Goal: Task Accomplishment & Management: Complete application form

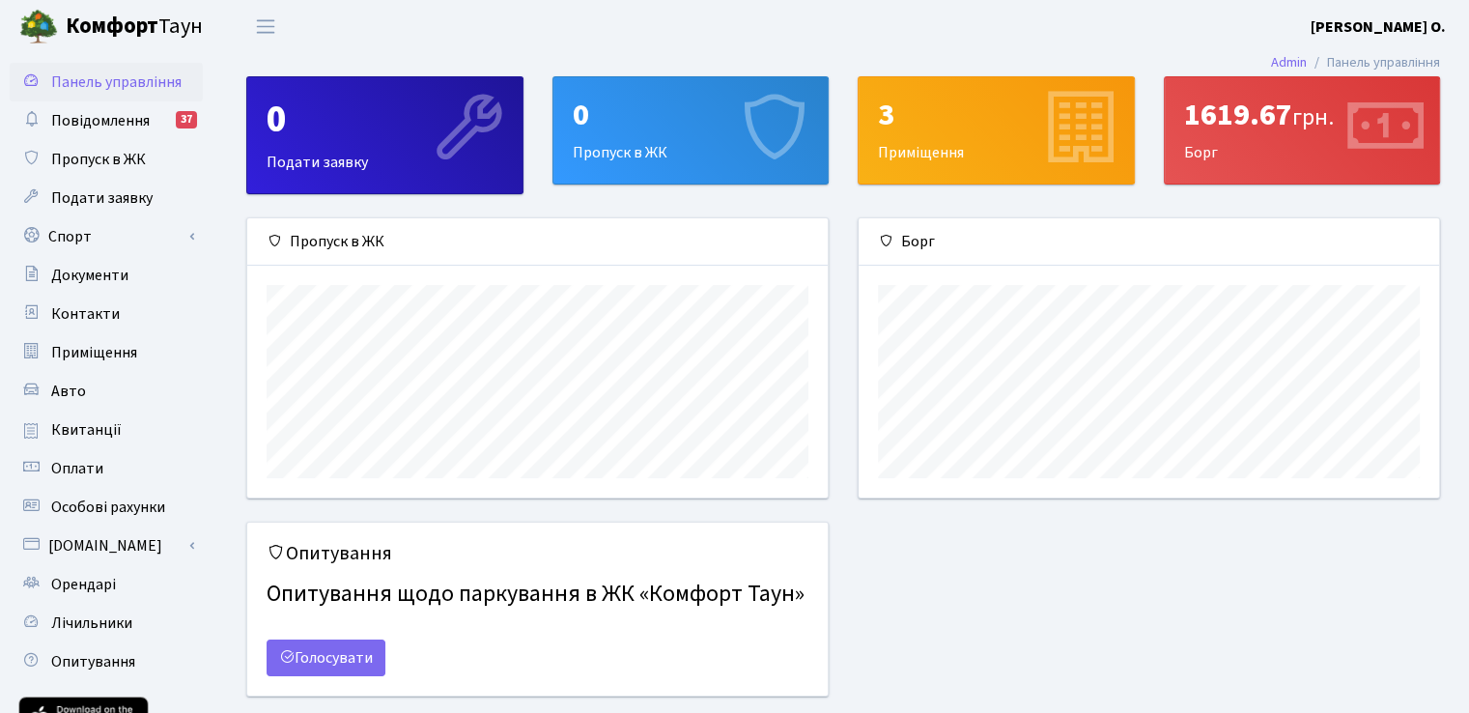
scroll to position [278, 580]
click at [121, 173] on link "Пропуск в ЖК" at bounding box center [106, 159] width 193 height 39
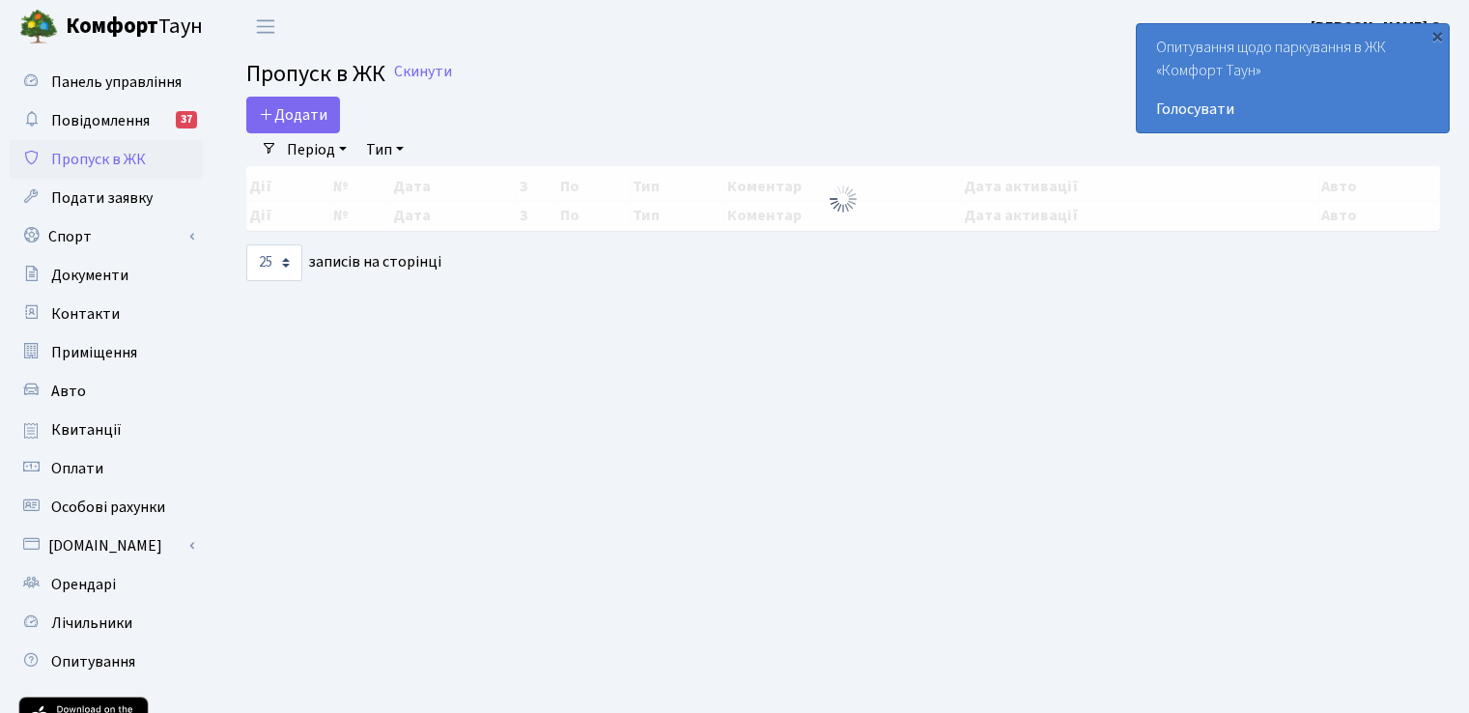
select select "25"
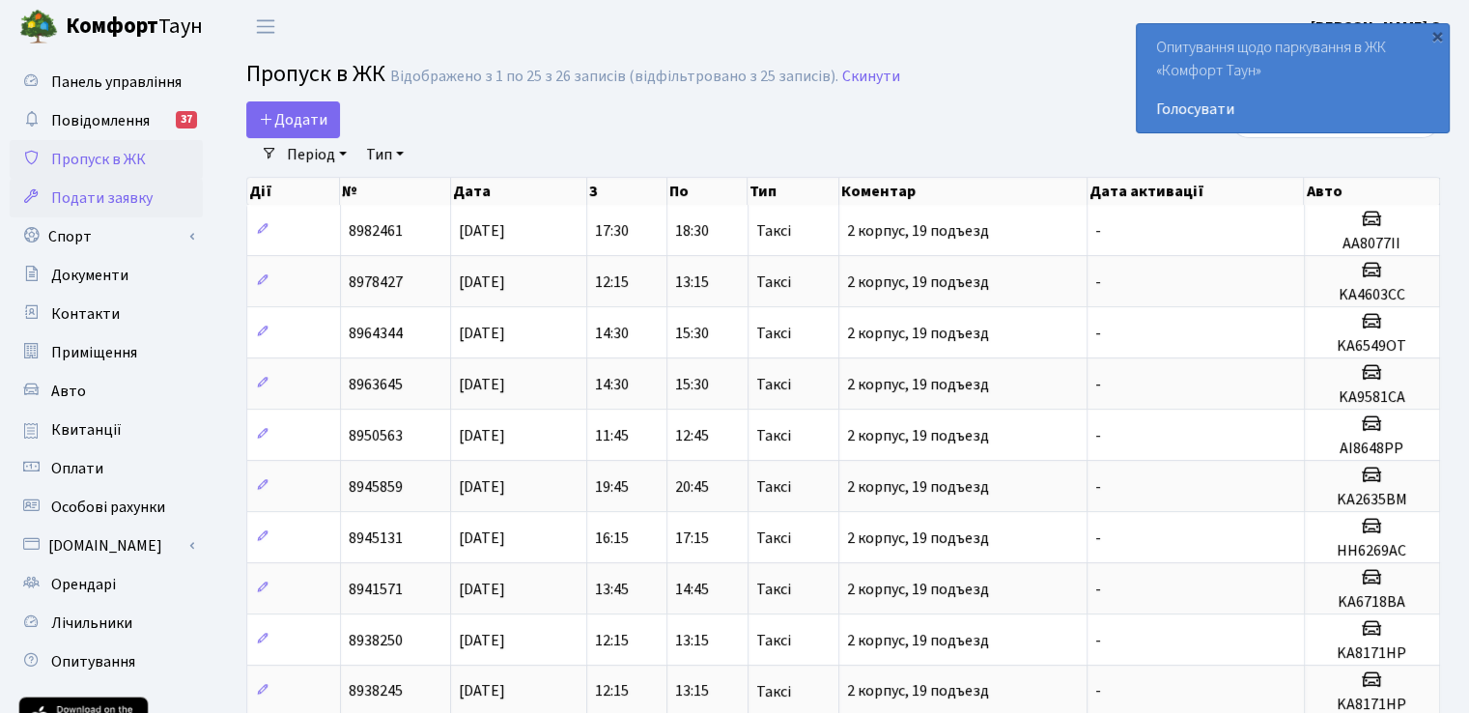
click at [81, 194] on span "Подати заявку" at bounding box center [101, 197] width 101 height 21
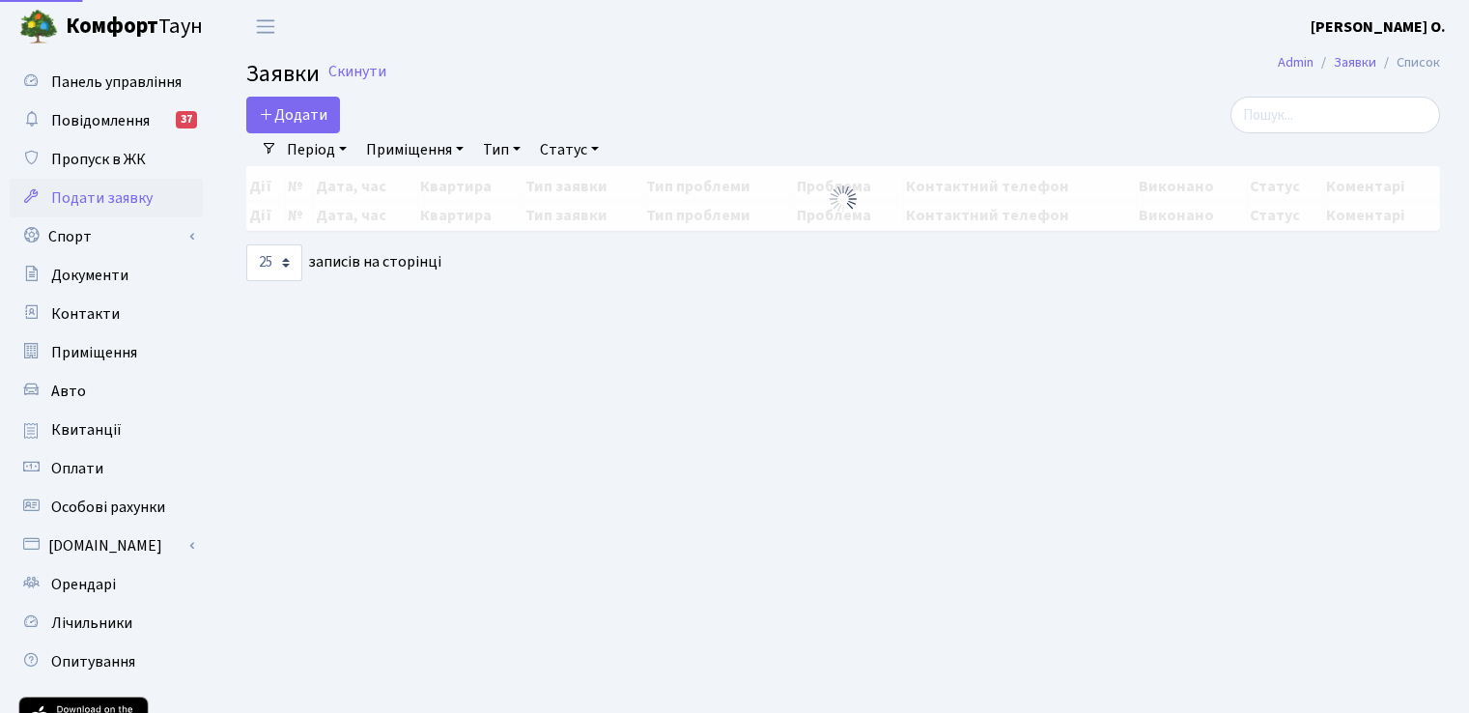
select select "25"
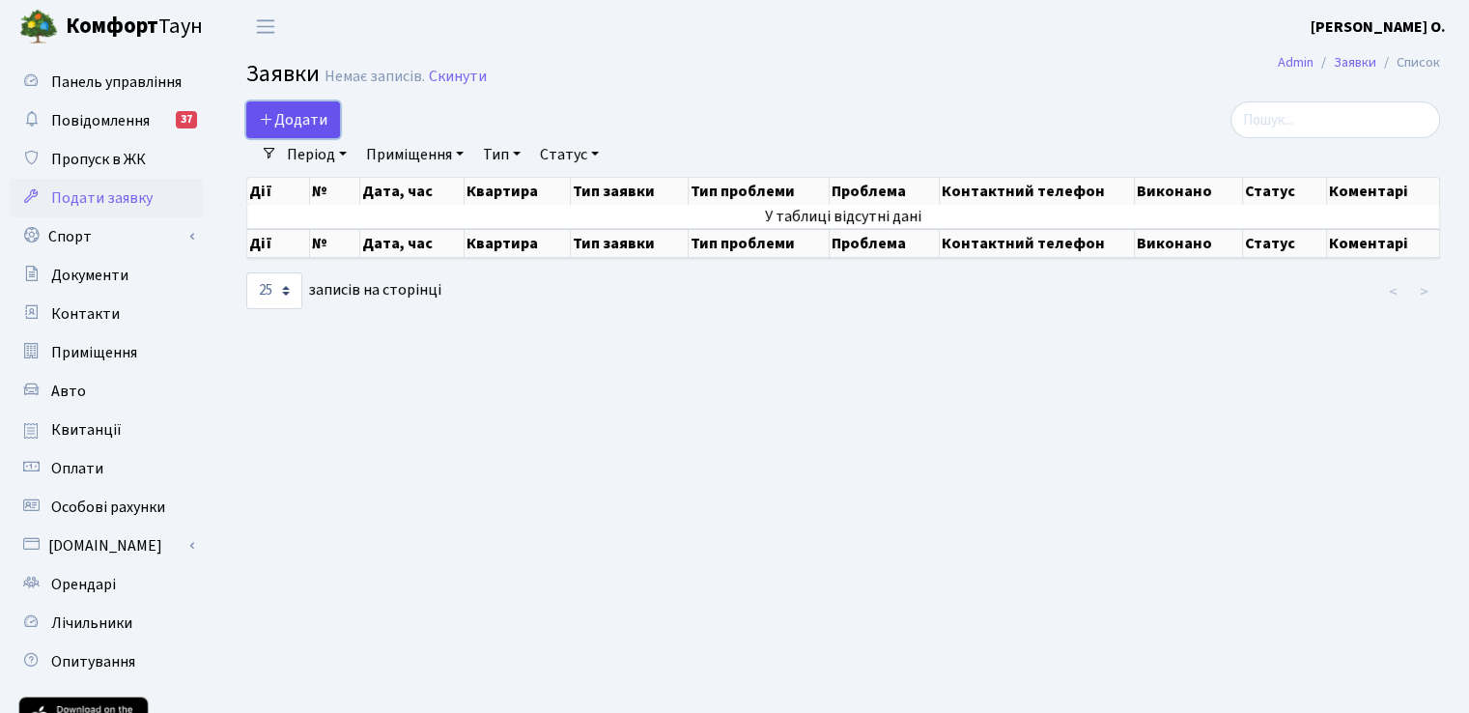
click at [282, 118] on span "Додати" at bounding box center [293, 119] width 69 height 21
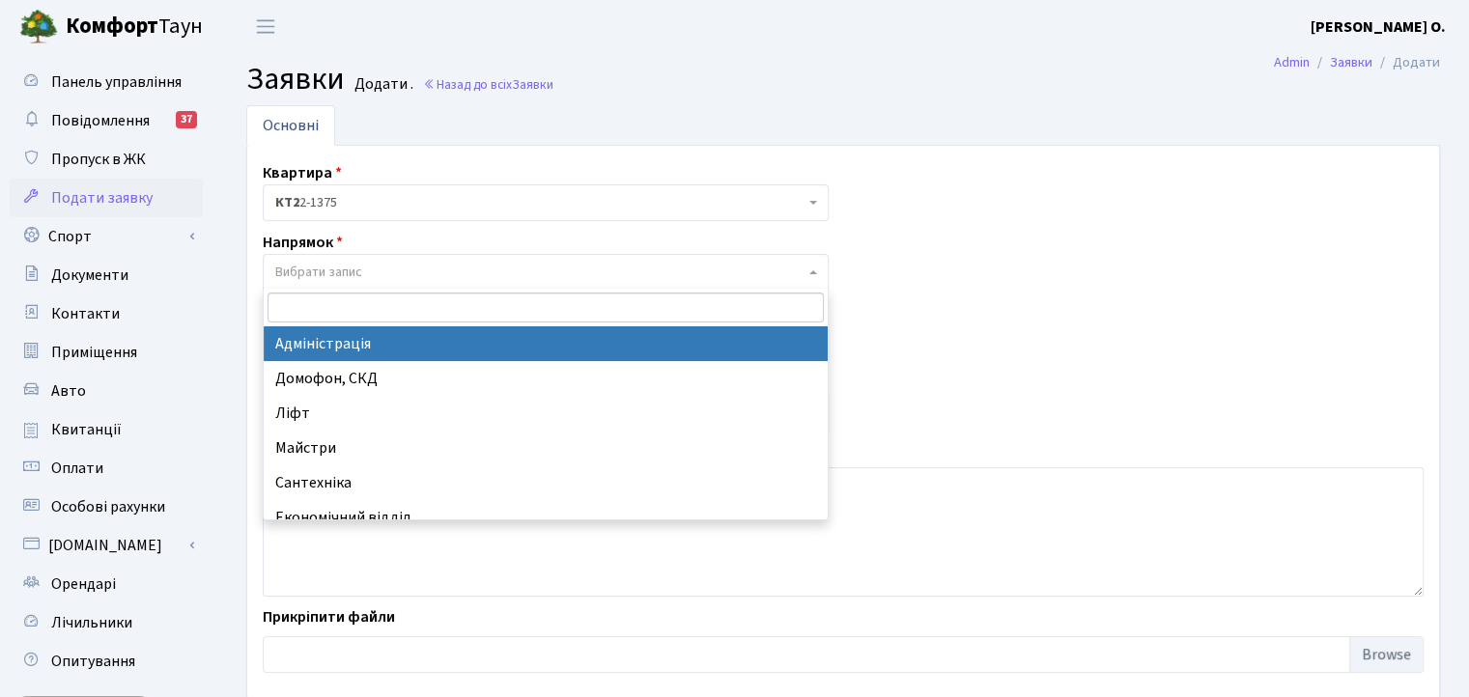
click at [346, 284] on span "Вибрати запис" at bounding box center [546, 272] width 566 height 37
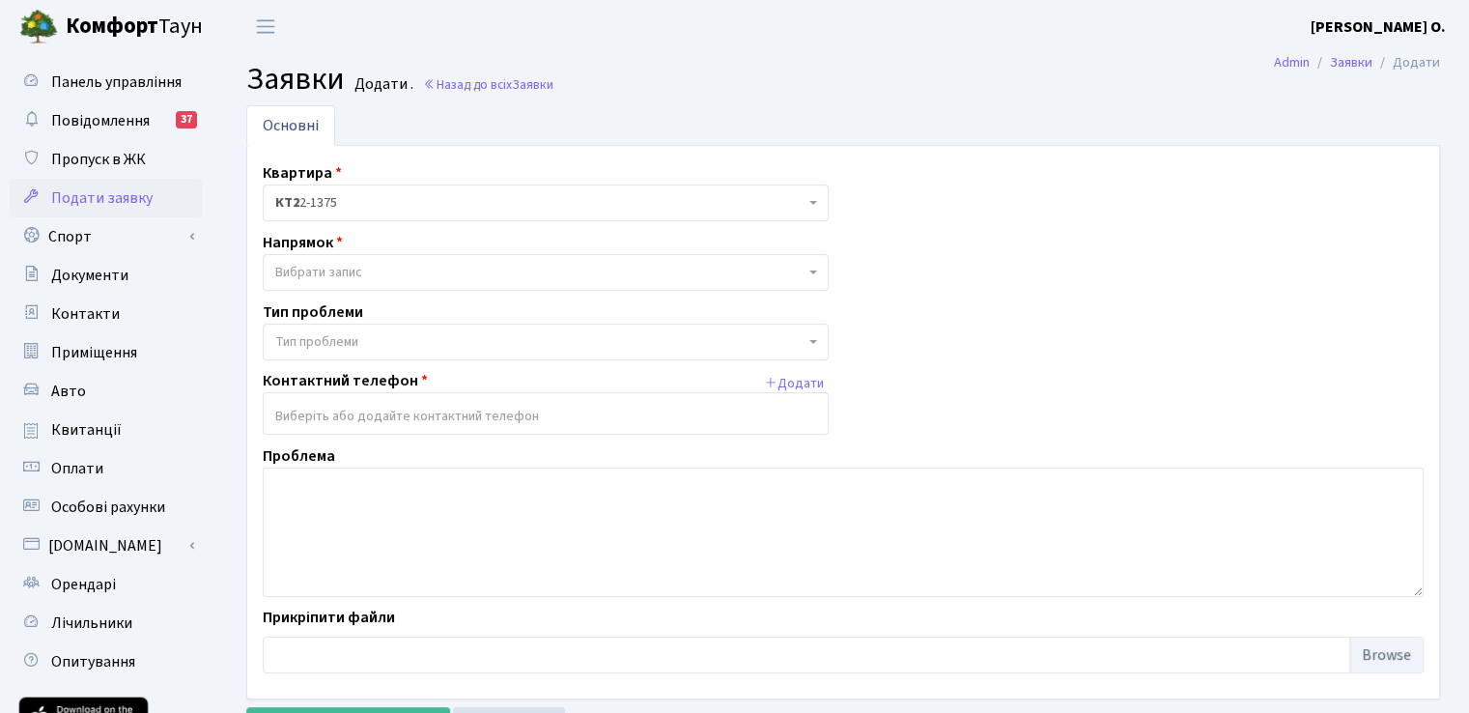
click at [346, 284] on span "Вибрати запис" at bounding box center [546, 272] width 566 height 37
click at [125, 162] on span "Пропуск в ЖК" at bounding box center [98, 159] width 95 height 21
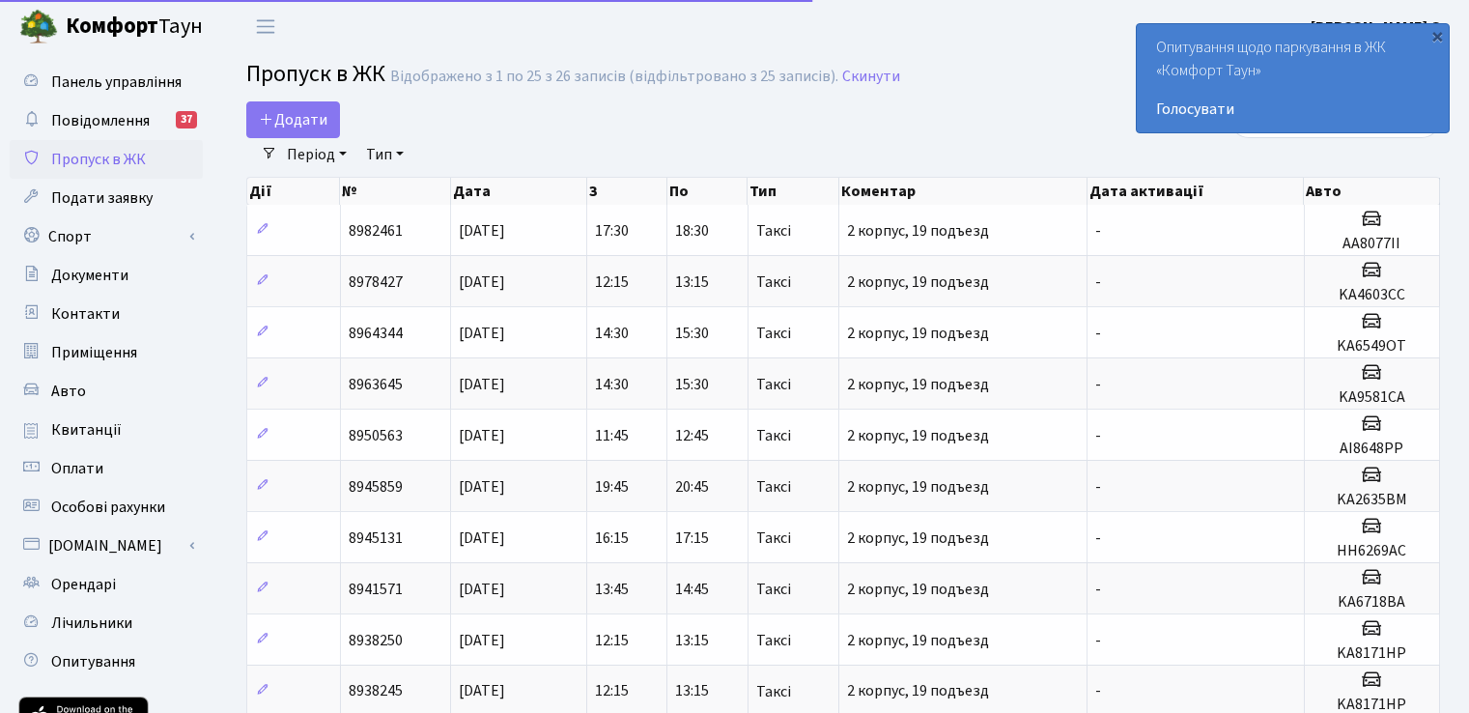
select select "25"
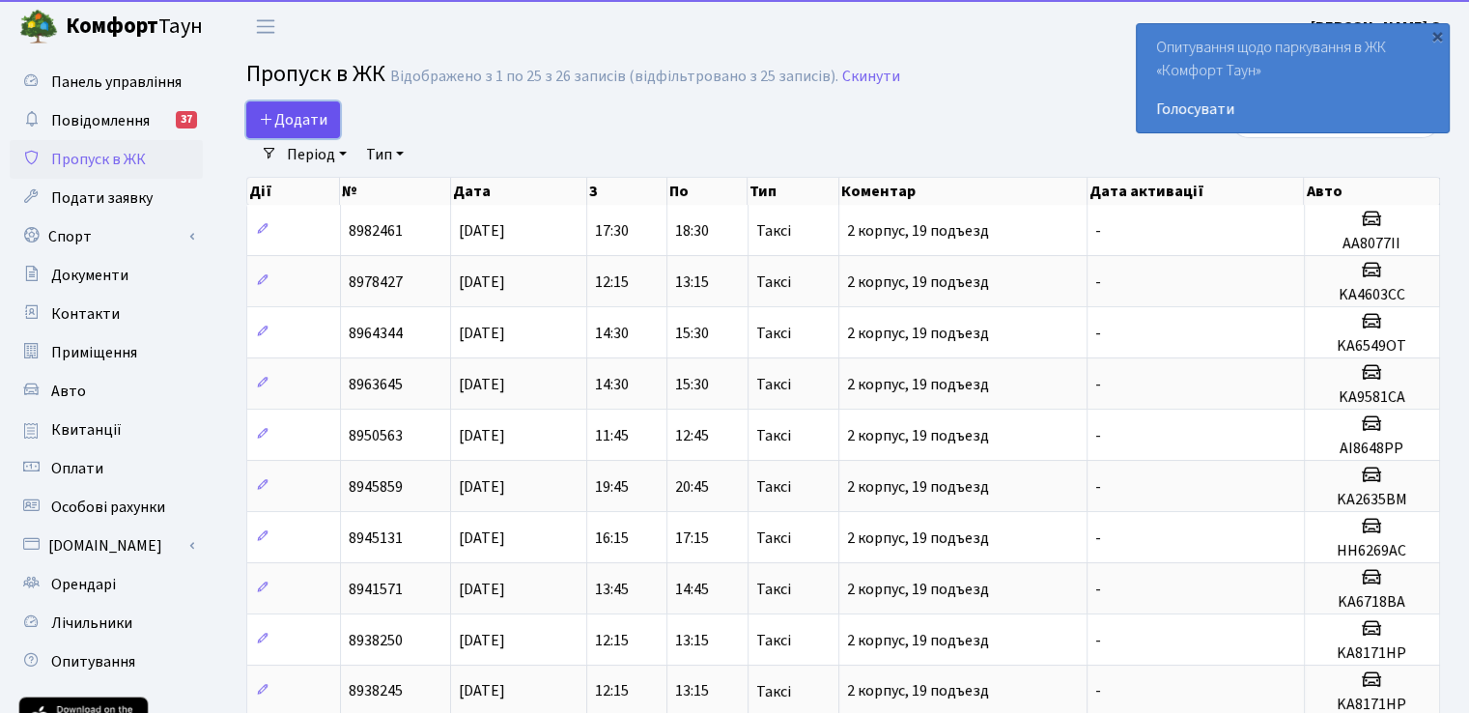
click at [299, 121] on span "Додати" at bounding box center [293, 119] width 69 height 21
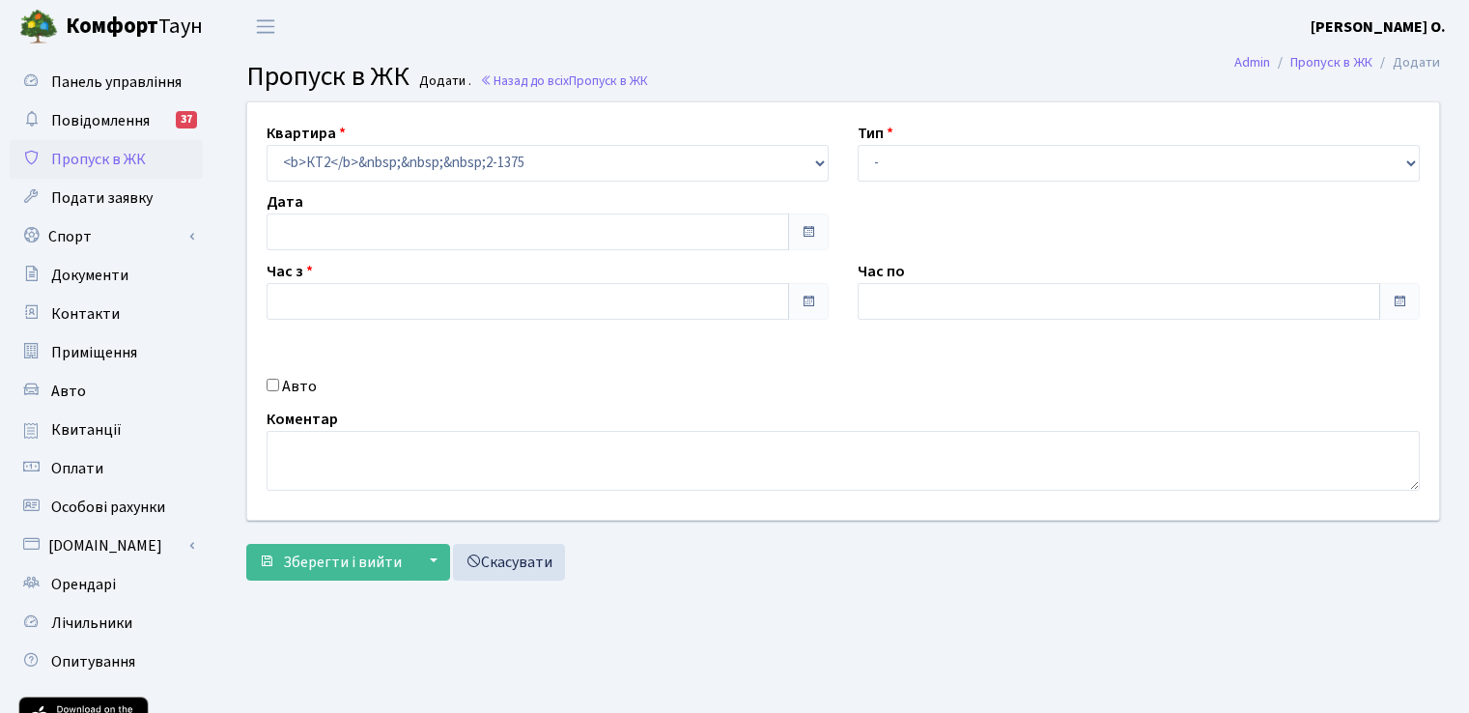
type input "[DATE]"
type input "18:00"
type input "19:00"
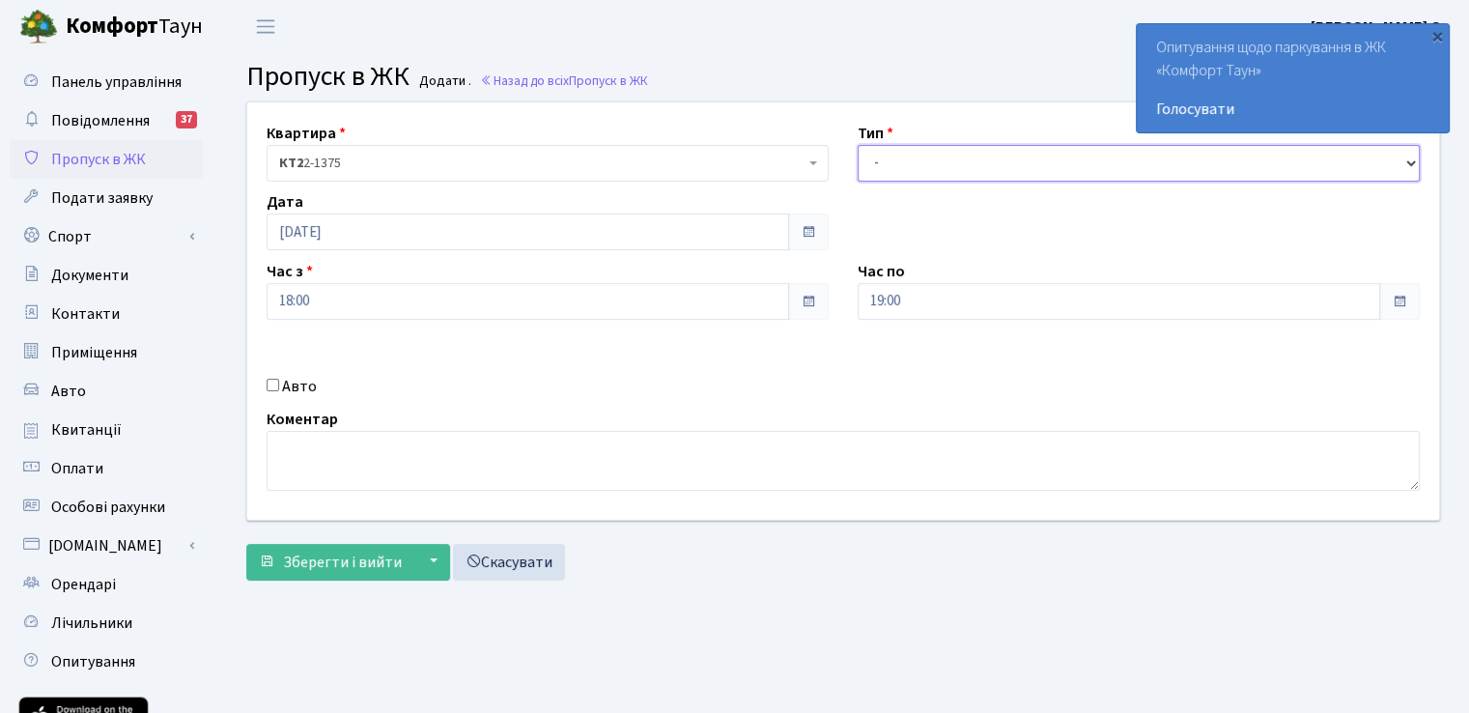
click at [906, 162] on select "- Доставка Таксі Гості Сервіс" at bounding box center [1139, 163] width 562 height 37
select select "2"
click at [858, 145] on select "- Доставка Таксі Гості Сервіс" at bounding box center [1139, 163] width 562 height 37
click at [292, 390] on label "Авто" at bounding box center [299, 386] width 35 height 23
click at [279, 390] on input "Авто" at bounding box center [273, 385] width 13 height 13
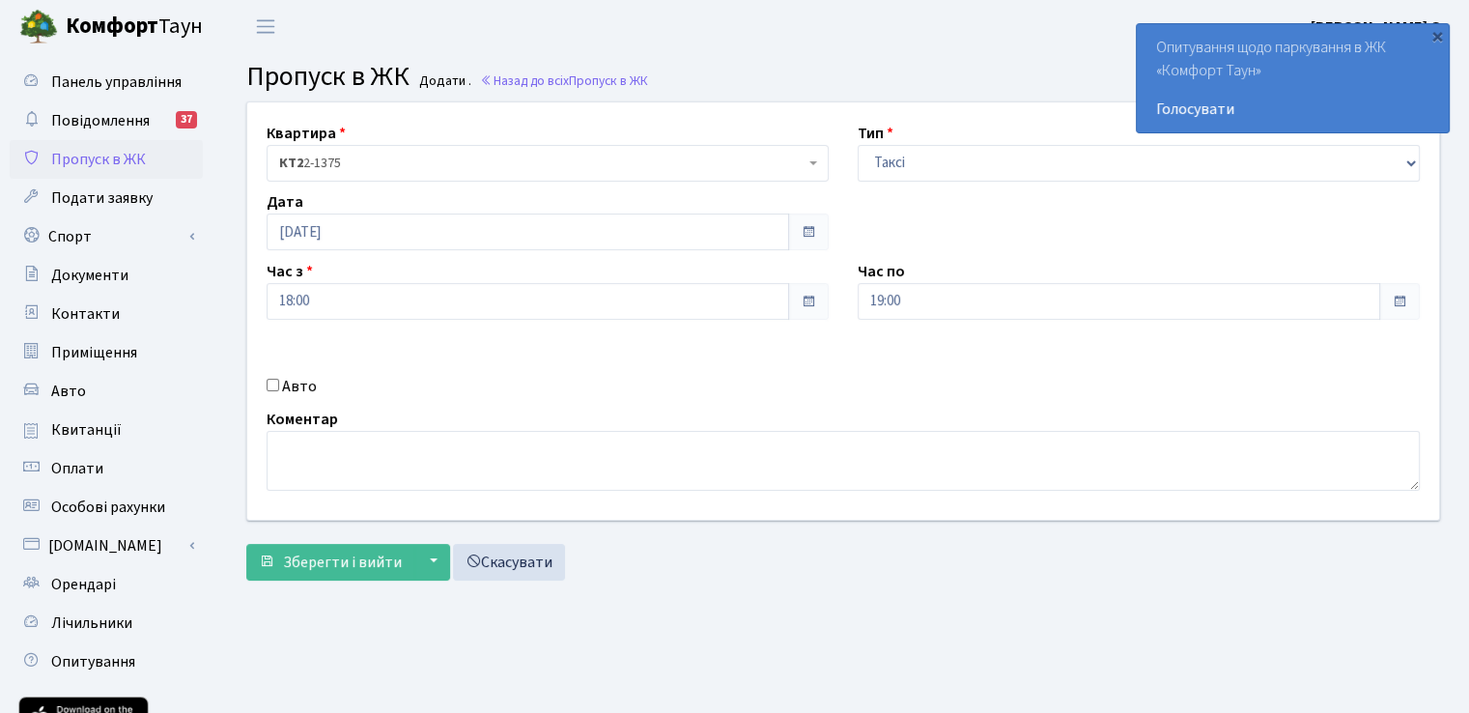
checkbox input "true"
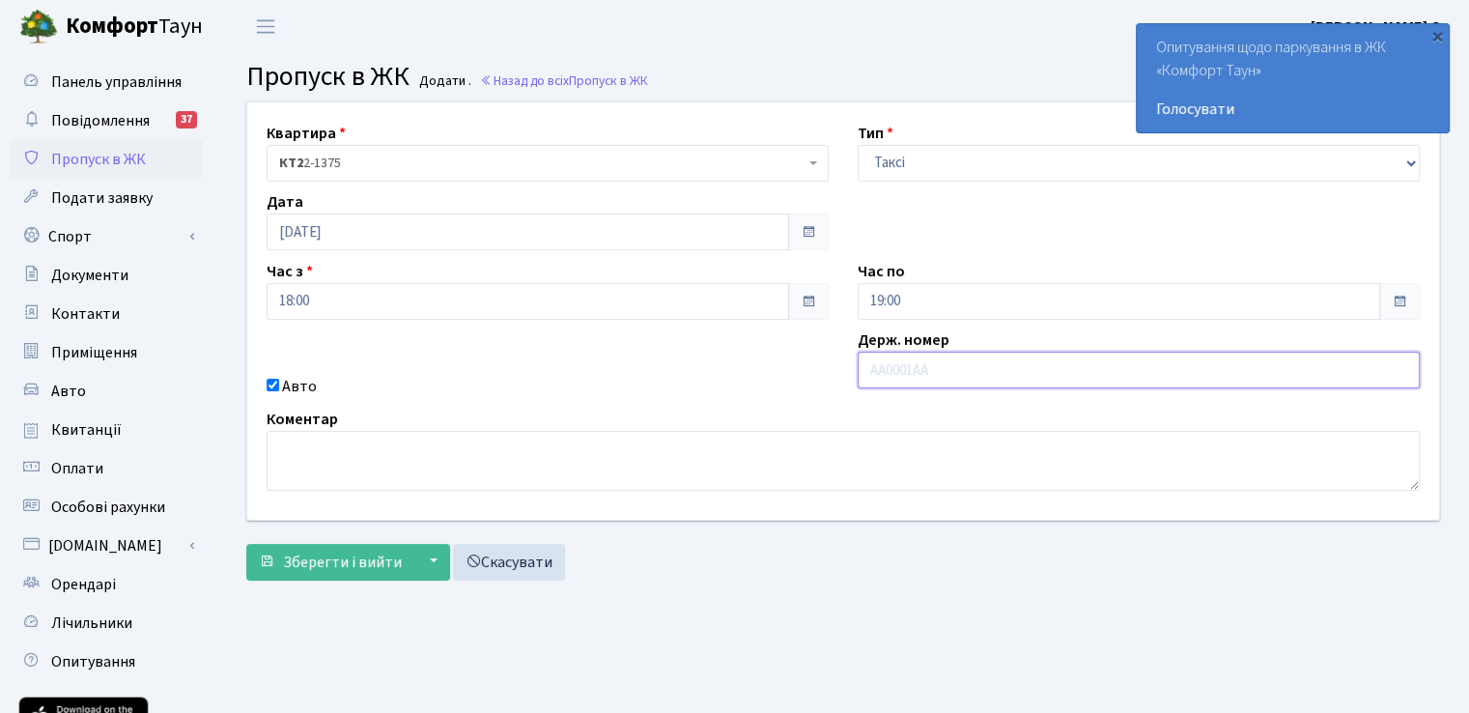
click at [923, 369] on input "text" at bounding box center [1139, 370] width 562 height 37
paste input "AA5261OE"
type input "AA5261OE"
click at [920, 591] on main "Admin Пропуск в ЖК Додати Пропуск в ЖК Додати . Назад до всіх Пропуск в ЖК Квар…" at bounding box center [843, 437] width 1252 height 768
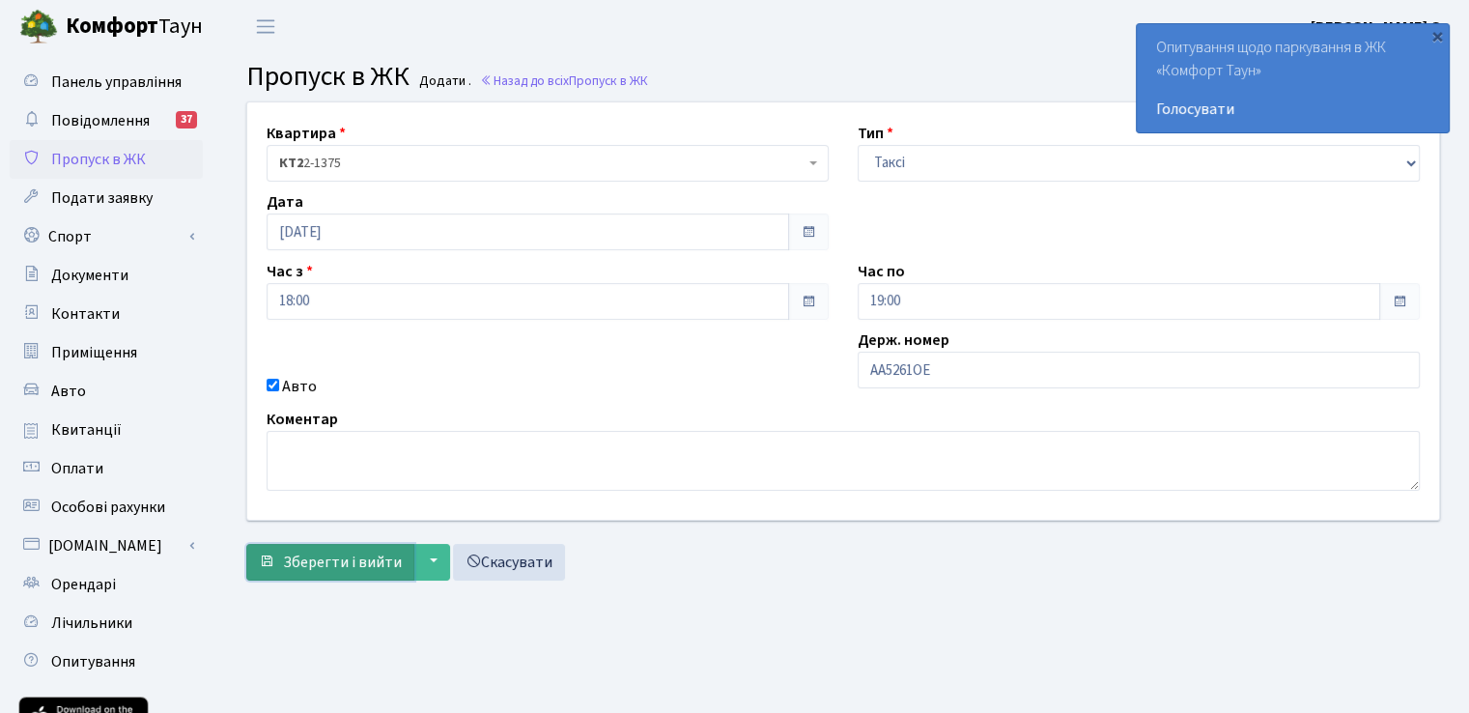
click at [319, 552] on span "Зберегти і вийти" at bounding box center [342, 562] width 119 height 21
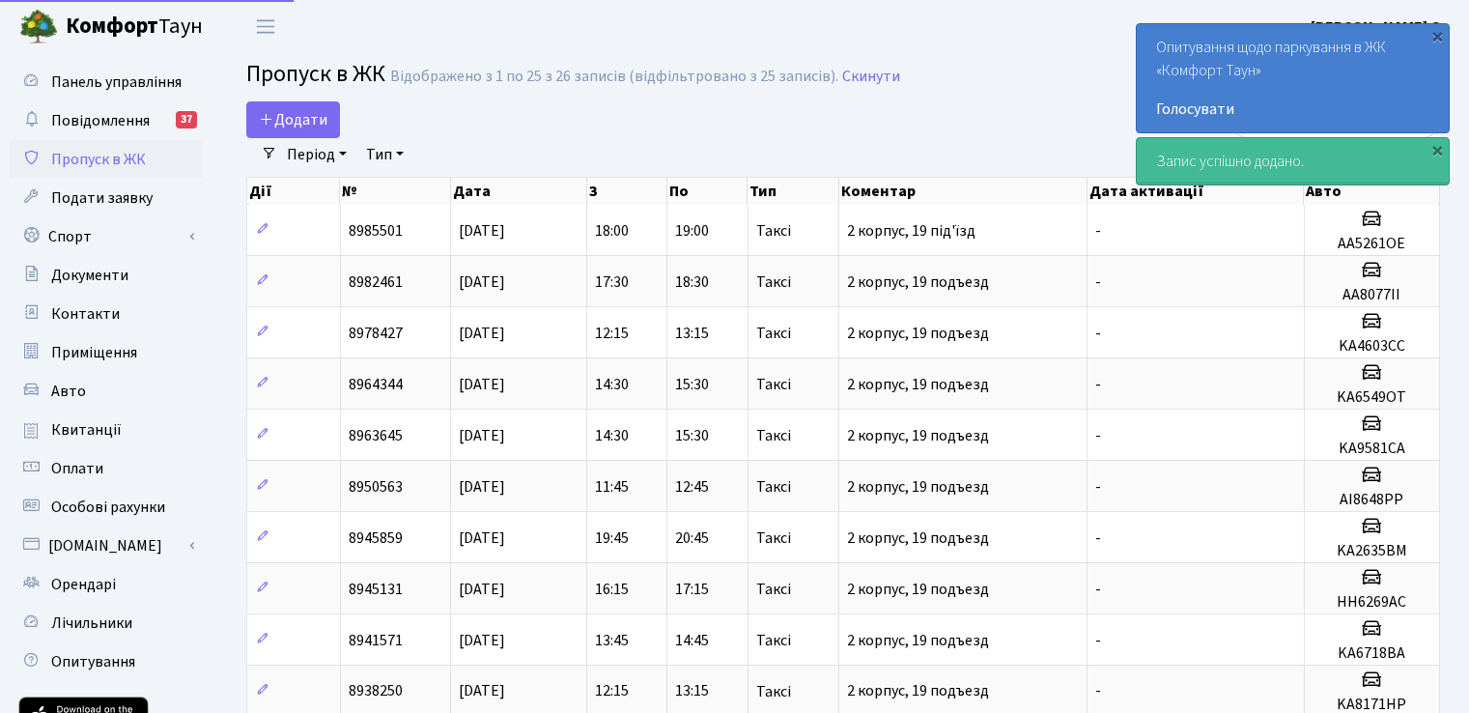
select select "25"
